Goal: Check status: Check status

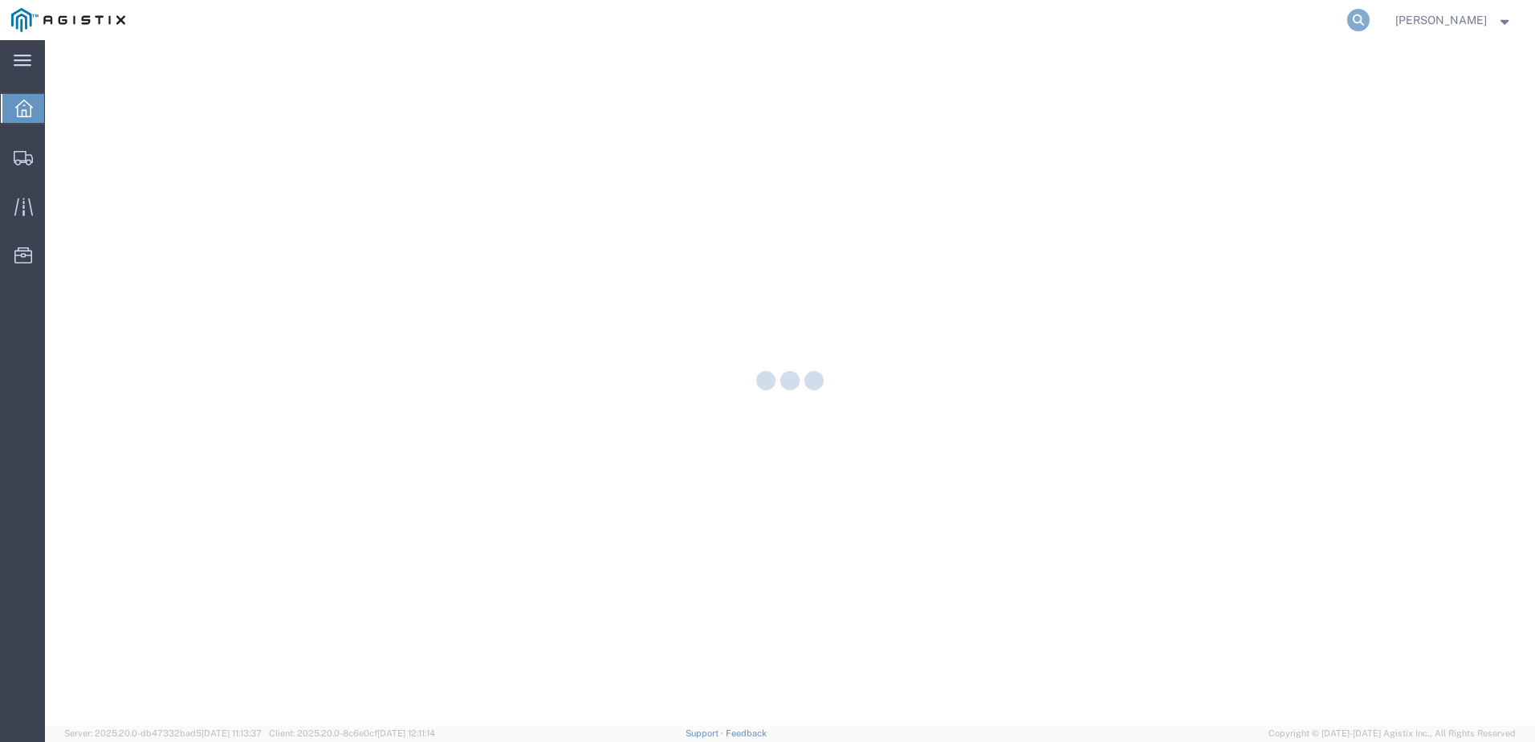
click at [1370, 15] on icon at bounding box center [1359, 20] width 22 height 22
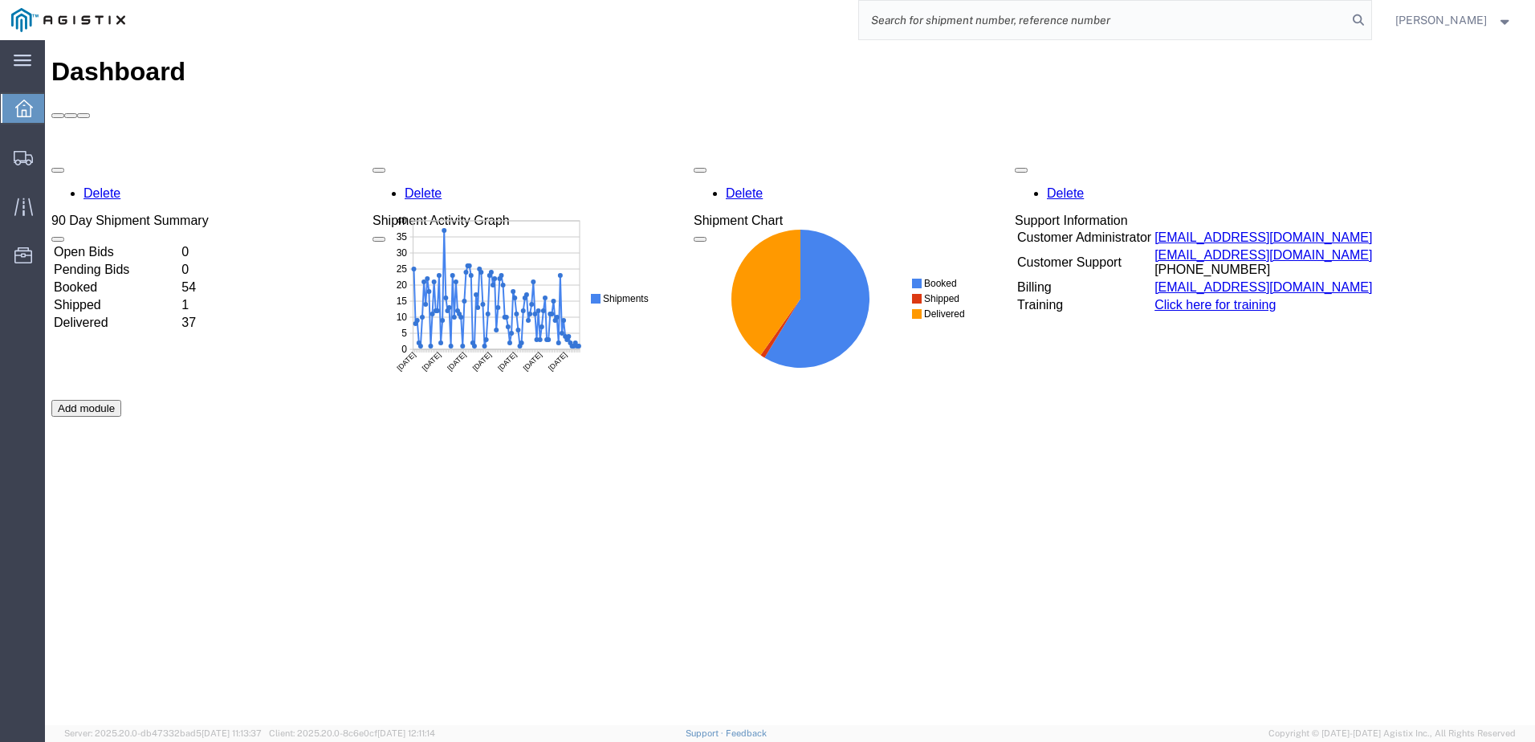
click at [1013, 19] on input "search" at bounding box center [1103, 20] width 488 height 39
paste input "526076621"
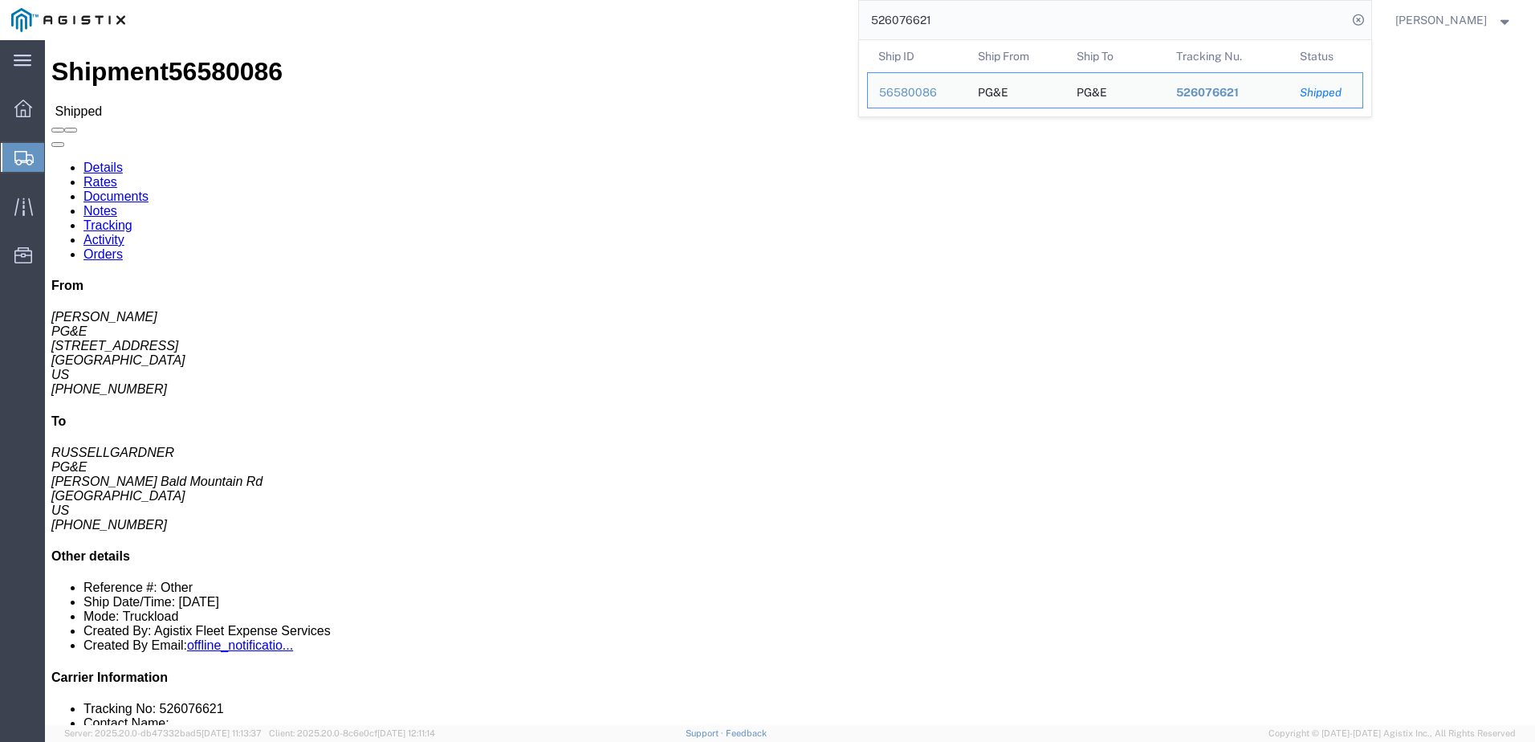
drag, startPoint x: 987, startPoint y: 21, endPoint x: 870, endPoint y: 26, distance: 117.3
click at [870, 26] on div "526076621 Ship ID Ship From Ship To Tracking Nu. Status Ship ID 56580086 Ship F…" at bounding box center [754, 20] width 1235 height 40
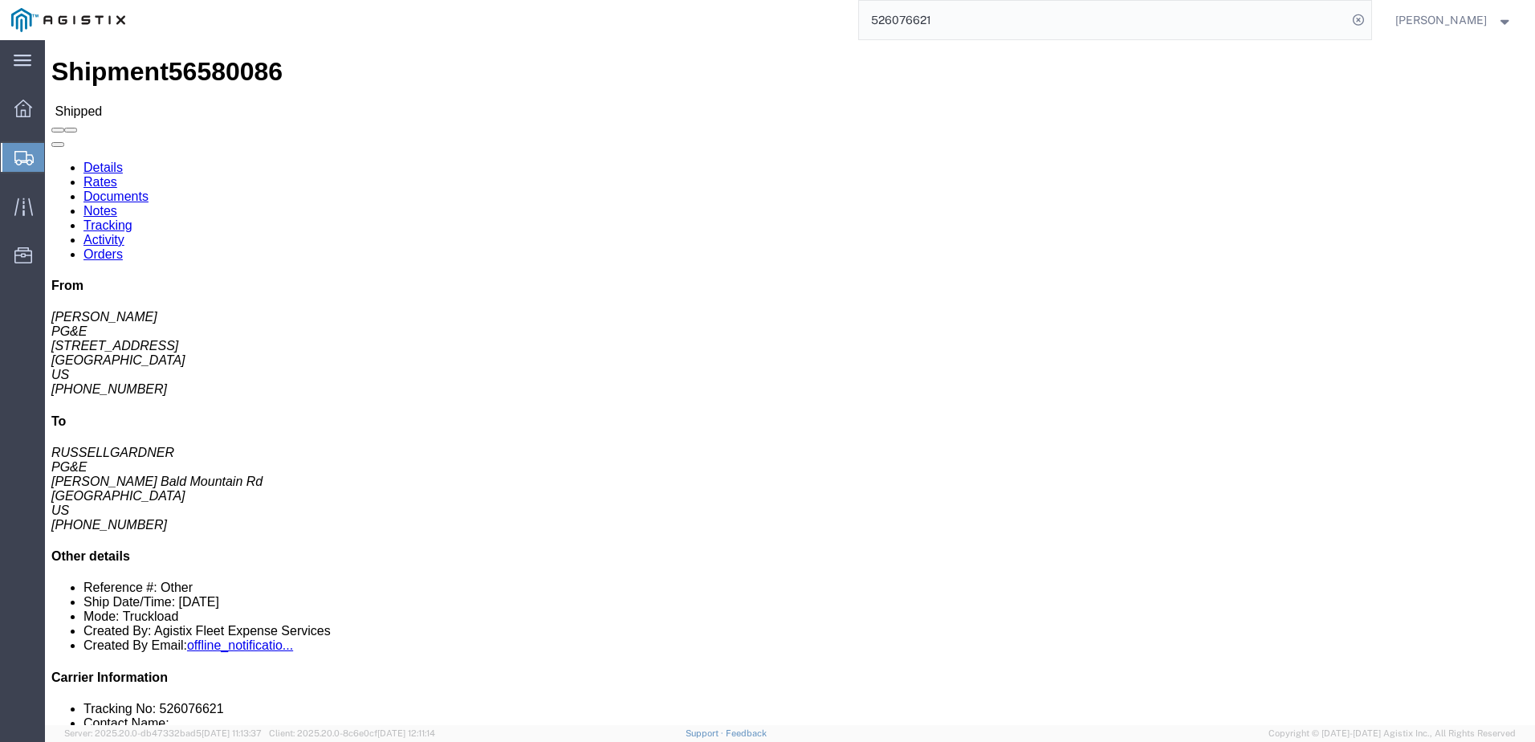
paste input "9490210"
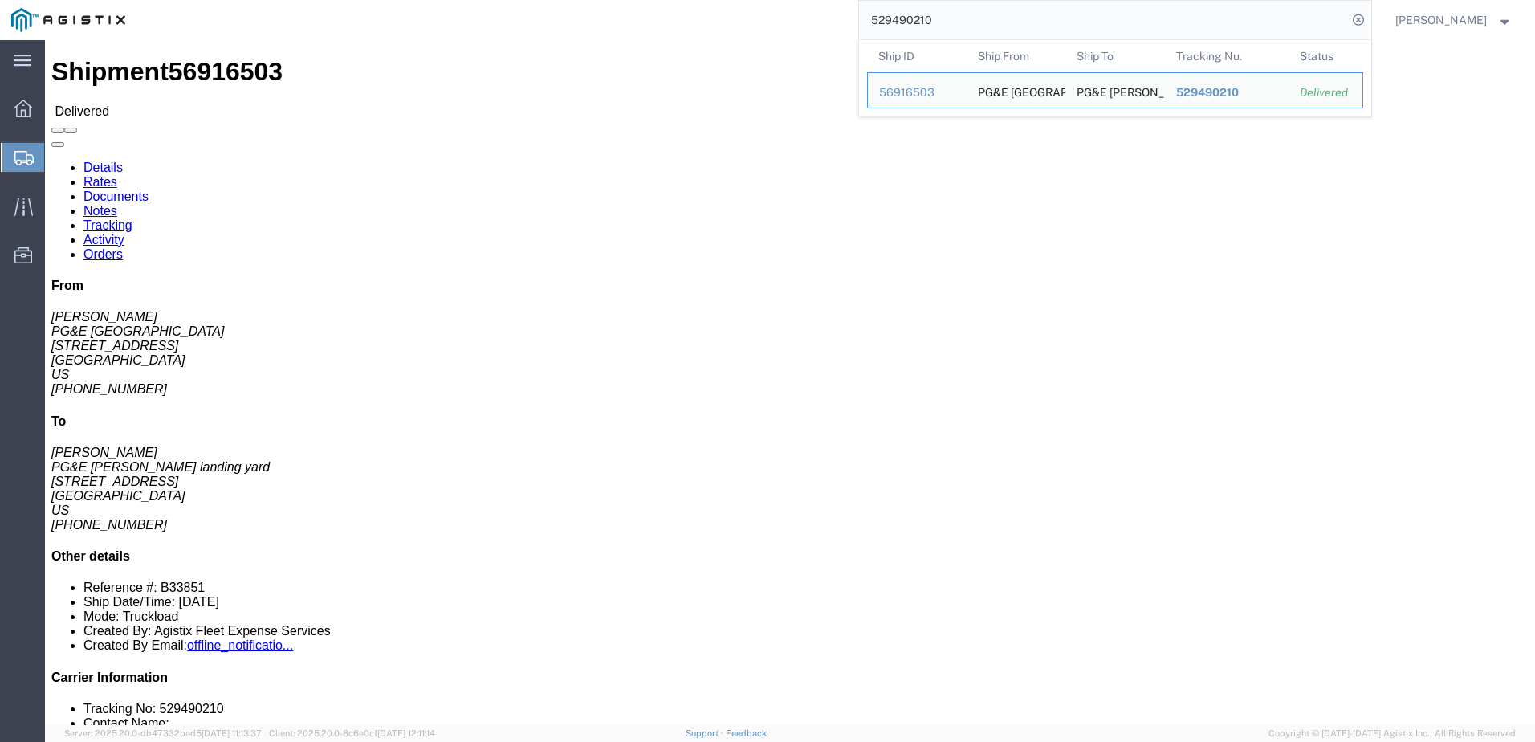
drag, startPoint x: 1012, startPoint y: 13, endPoint x: 860, endPoint y: 23, distance: 152.1
click at [860, 23] on div "529490210 Ship ID Ship From Ship To Tracking Nu. Status Ship ID 56916503 Ship F…" at bounding box center [754, 20] width 1235 height 40
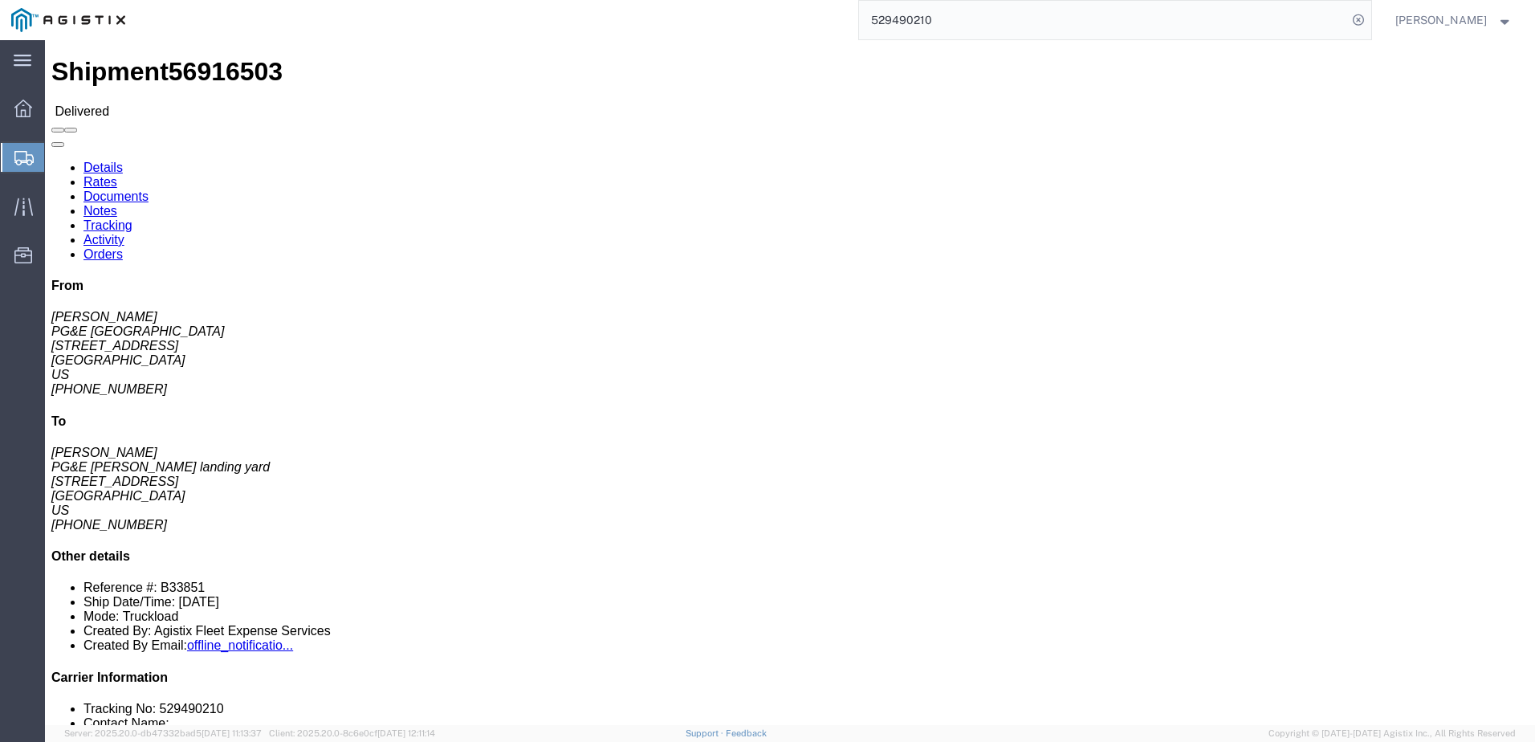
paste input "30395288"
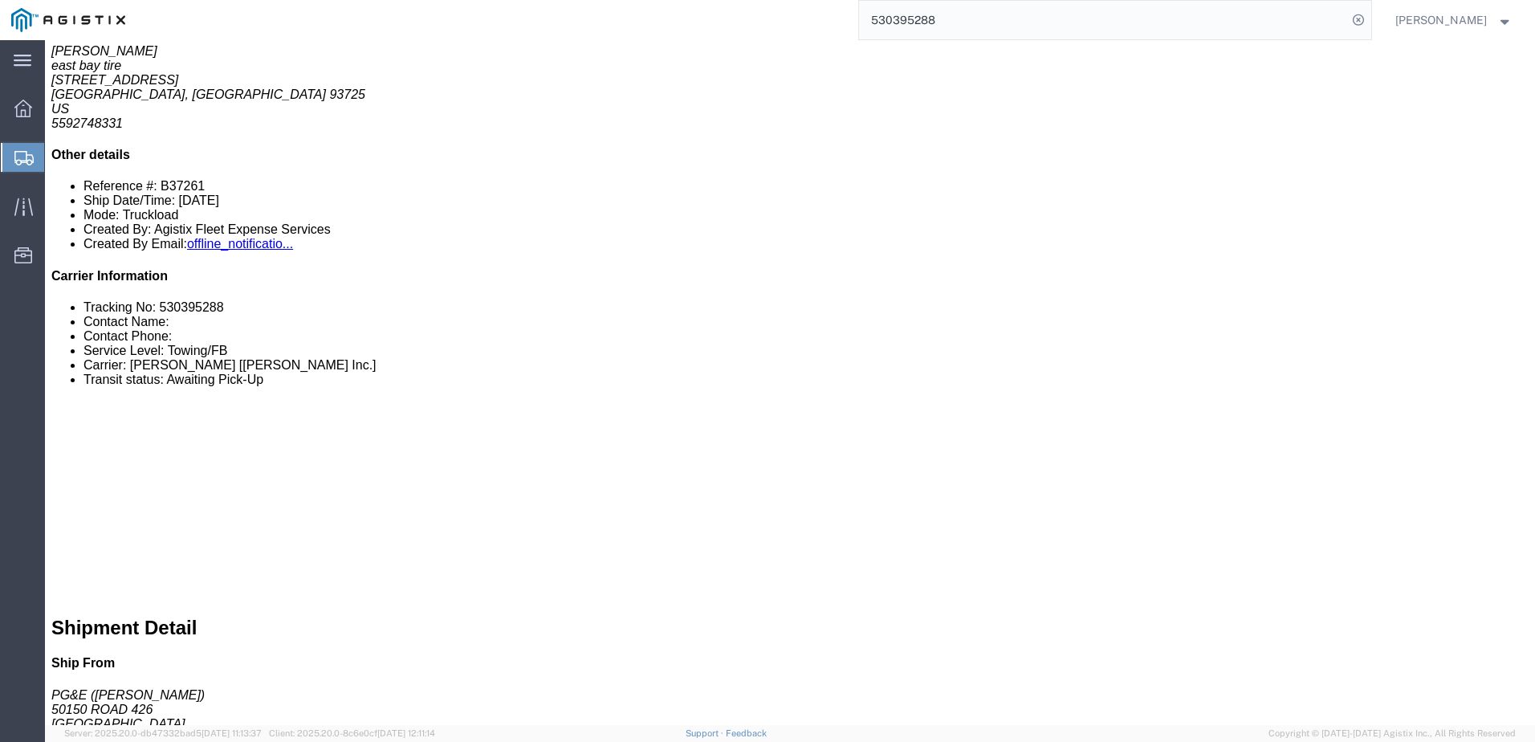
scroll to position [482, 0]
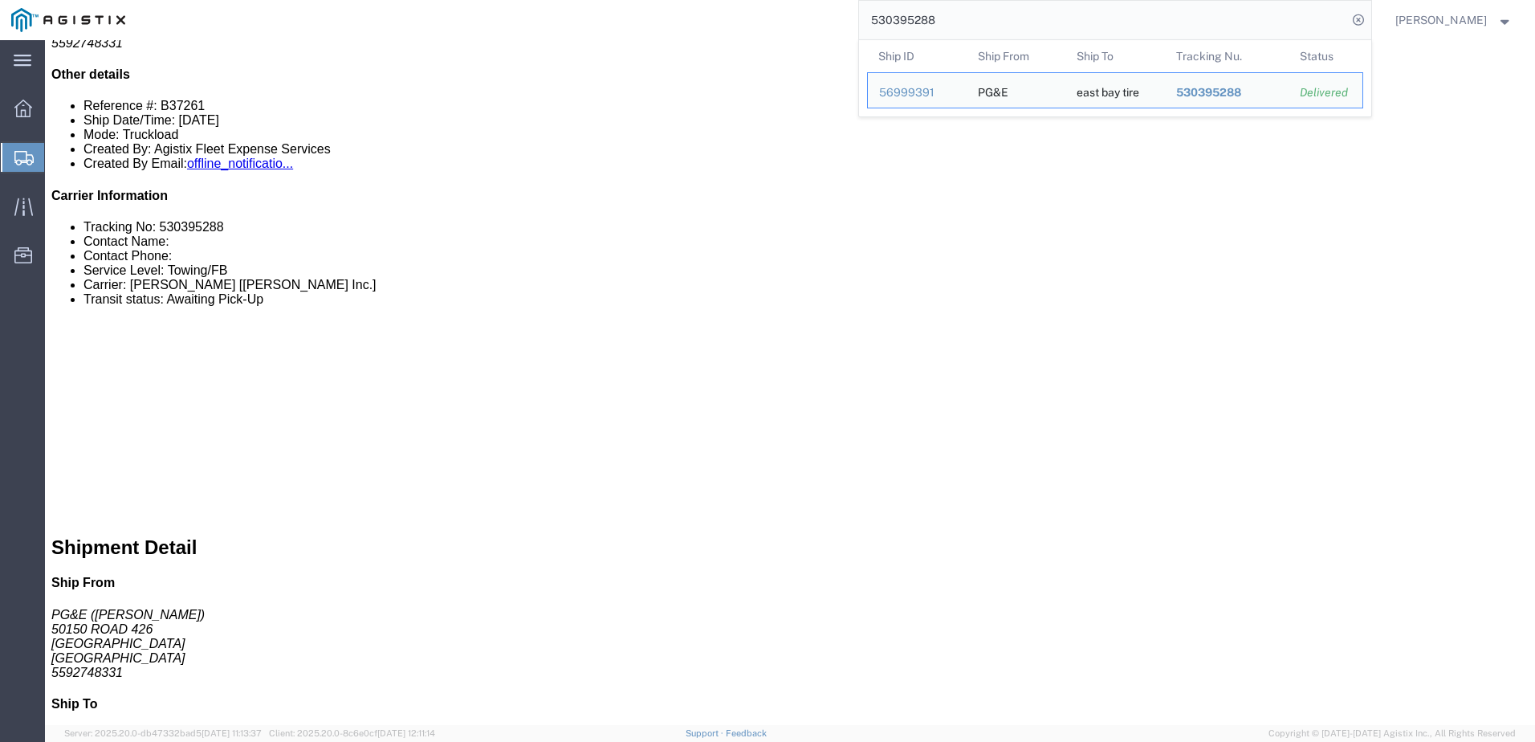
drag, startPoint x: 985, startPoint y: 22, endPoint x: 882, endPoint y: 26, distance: 102.8
click at [882, 26] on div "530395288 Ship ID Ship From Ship To Tracking Nu. Status Ship ID 56999391 Ship F…" at bounding box center [754, 20] width 1235 height 40
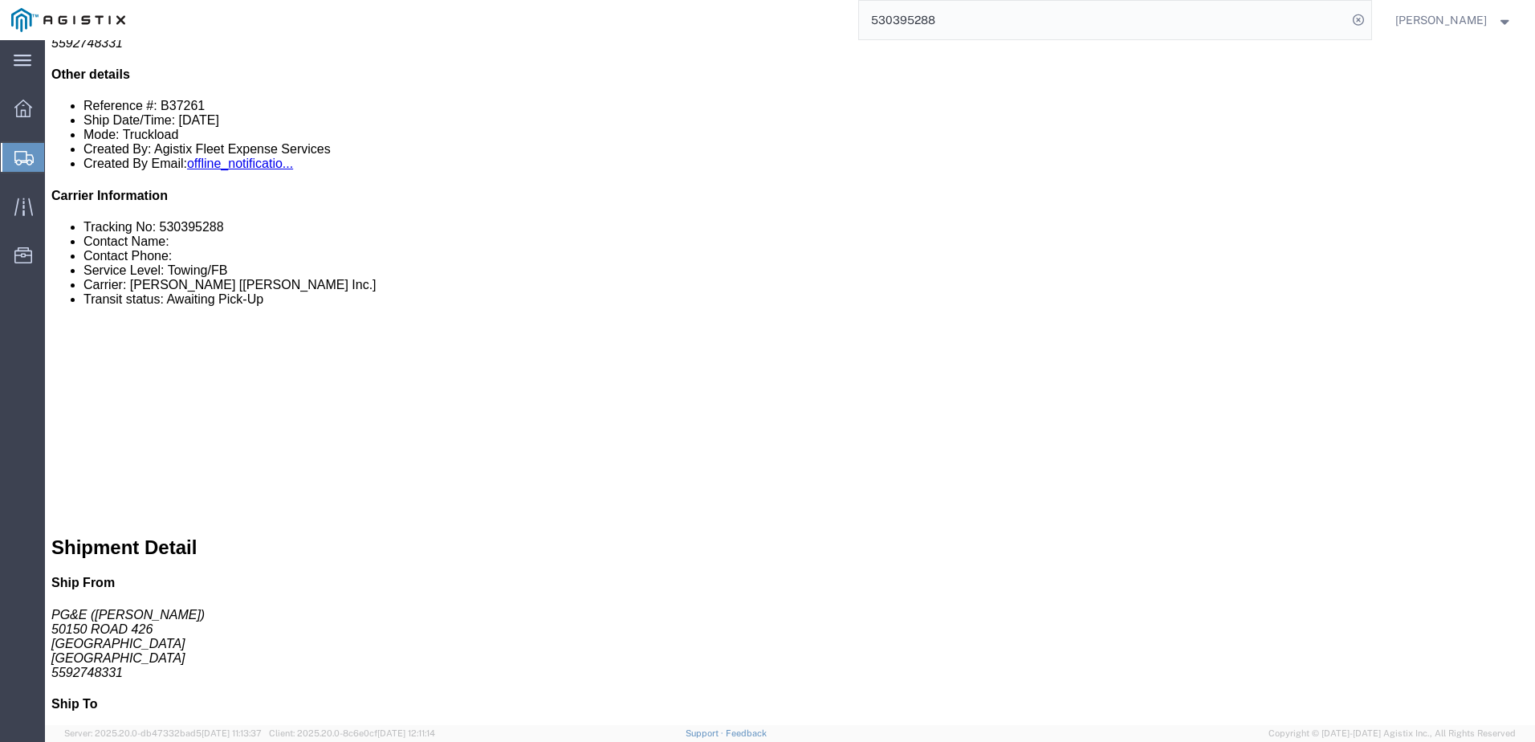
paste input "413627"
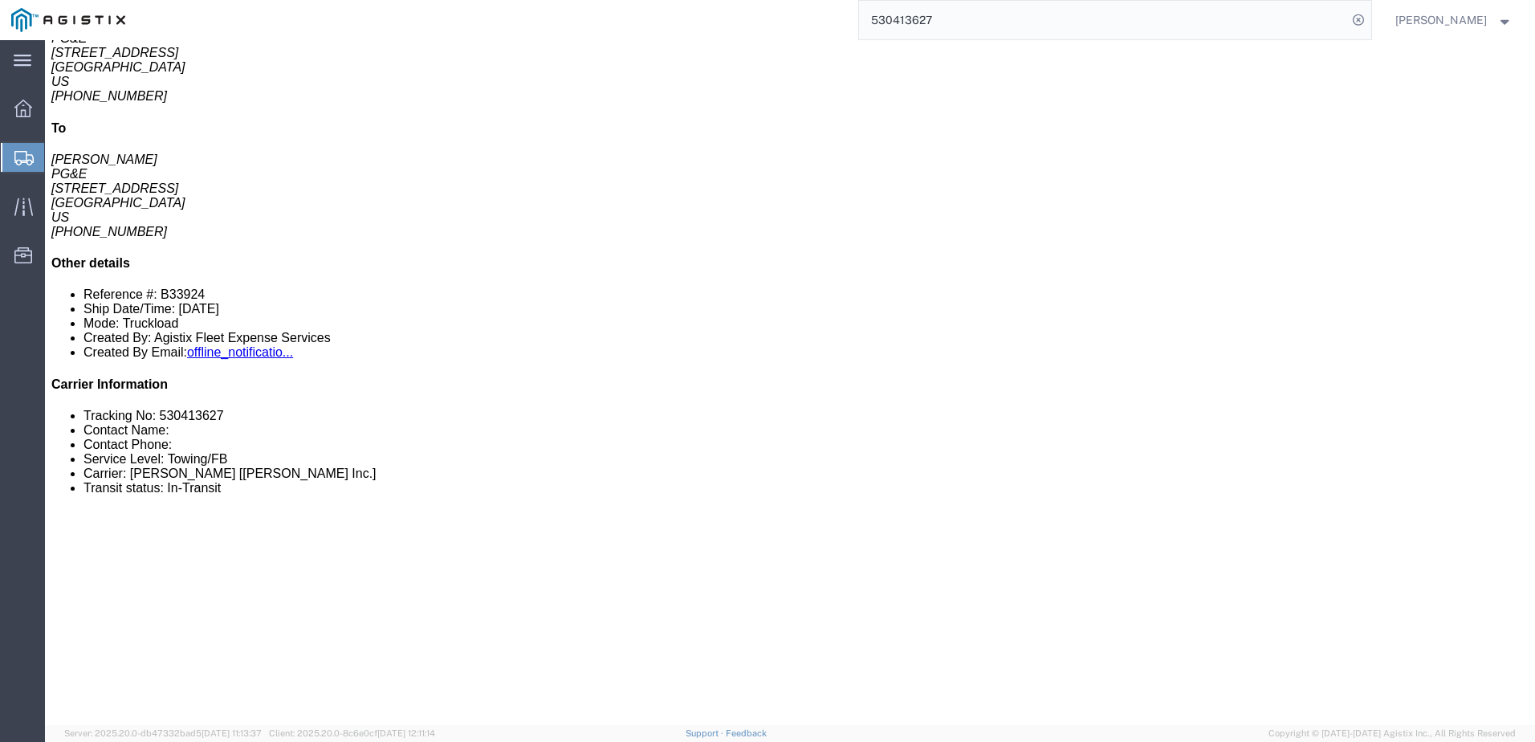
scroll to position [723, 0]
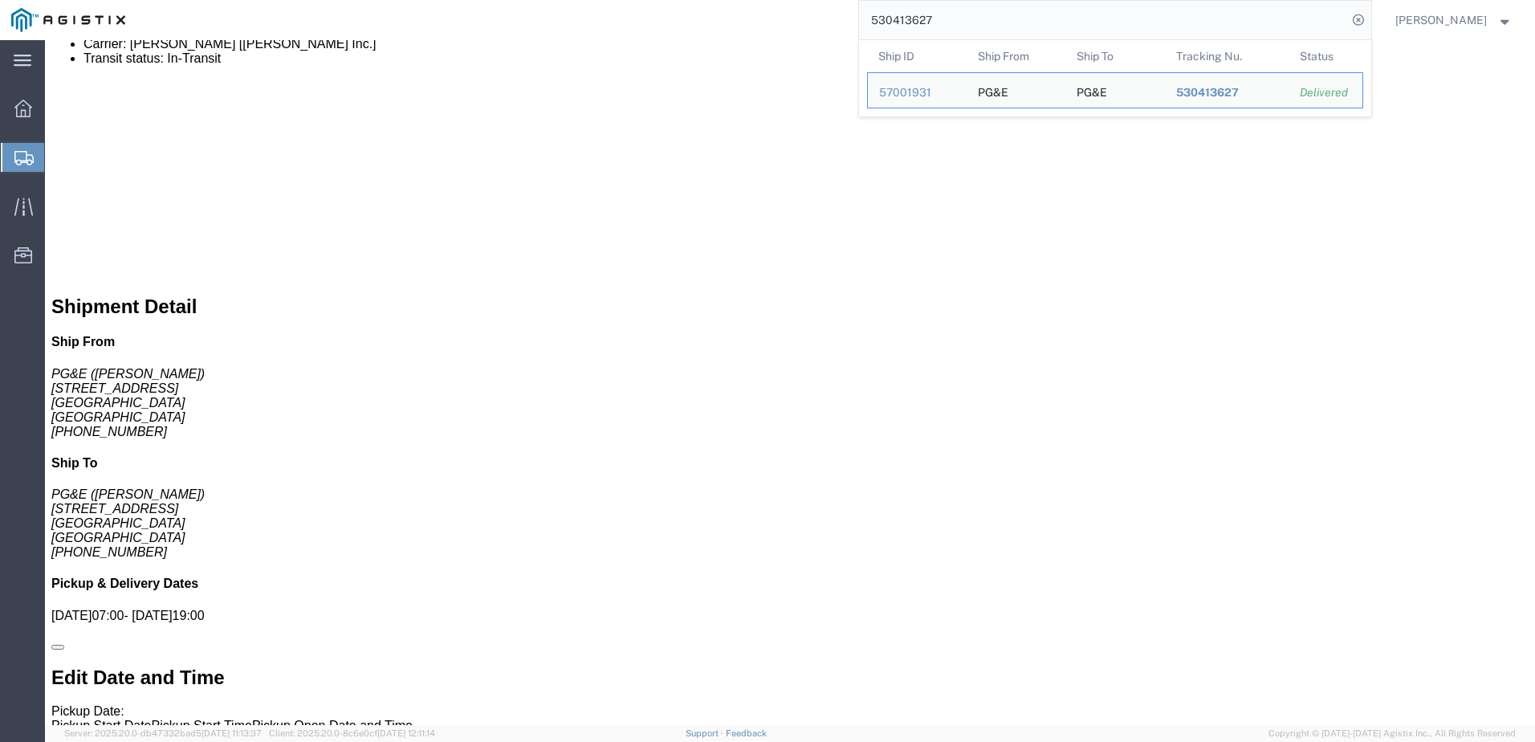
drag, startPoint x: 1019, startPoint y: 24, endPoint x: 888, endPoint y: 24, distance: 130.9
click at [885, 25] on div "530413627 Ship ID Ship From Ship To Tracking Nu. Status Ship ID 57001931 Ship F…" at bounding box center [754, 20] width 1235 height 40
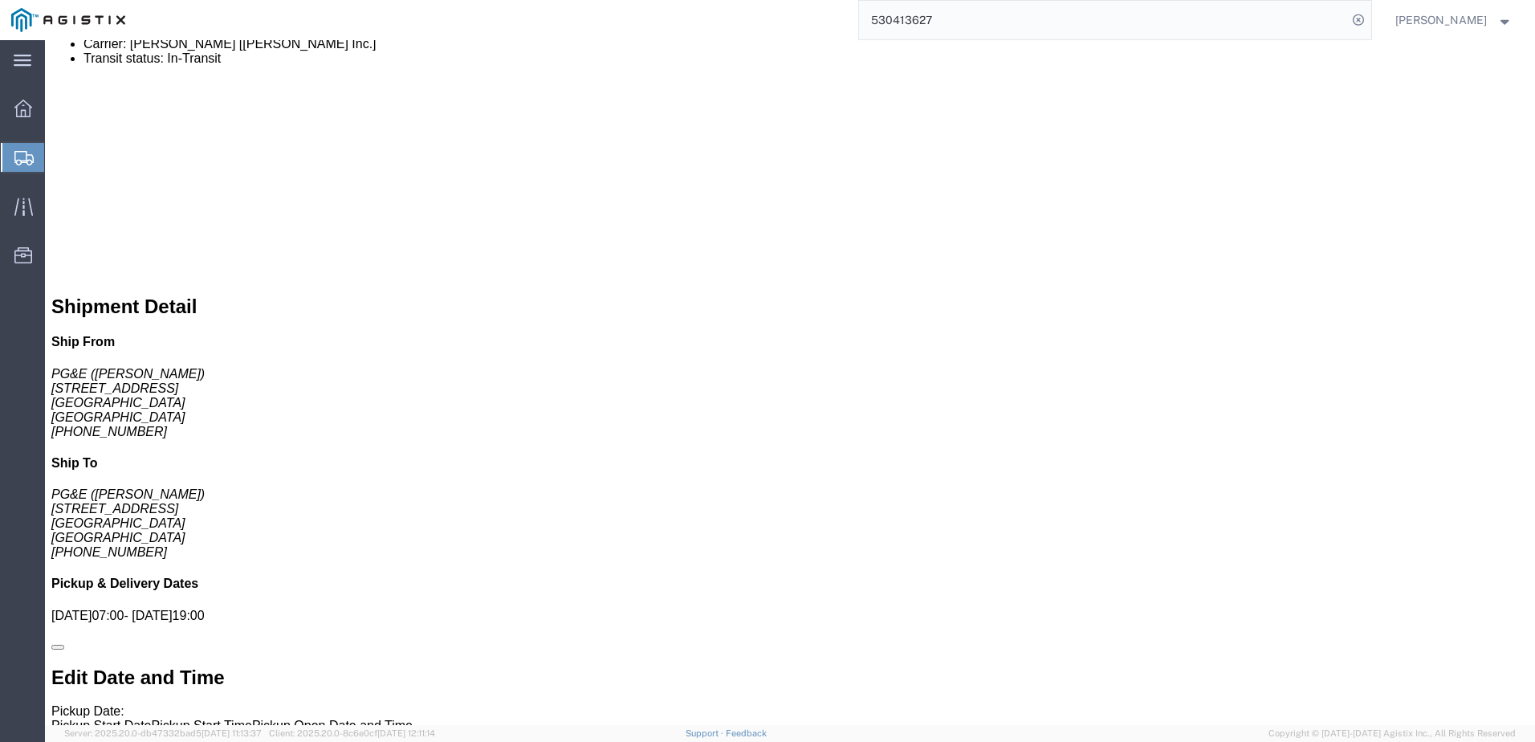
paste input "26076382"
type input "526076382"
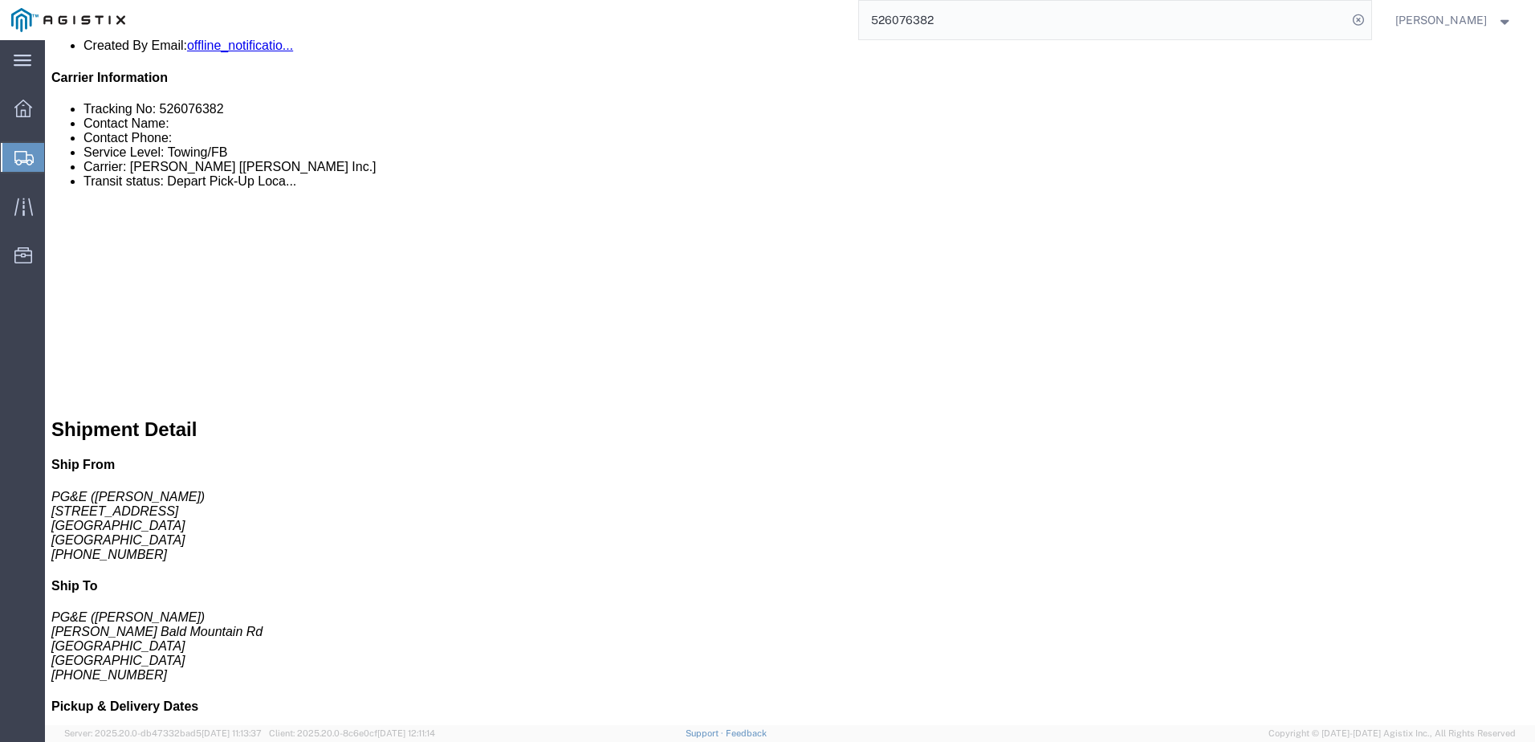
scroll to position [562, 0]
